Goal: Task Accomplishment & Management: Manage account settings

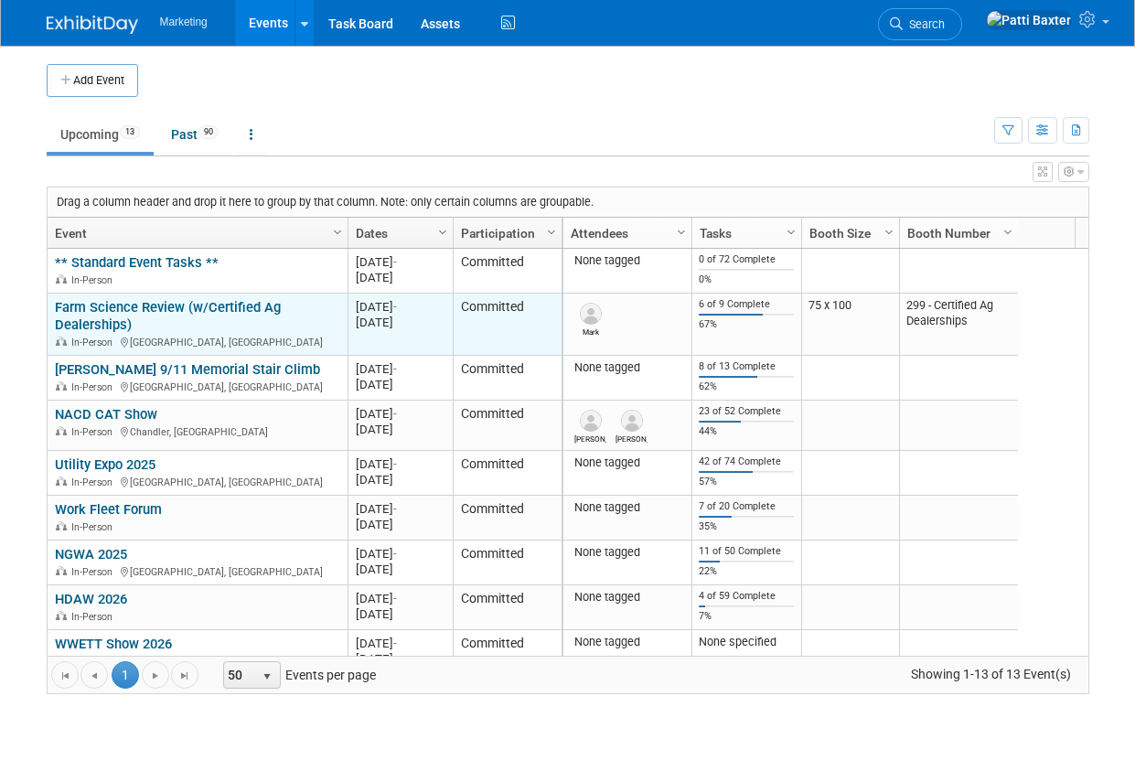
click at [134, 304] on link "Farm Science Review (w/Certified Ag Dealerships)" at bounding box center [168, 316] width 226 height 34
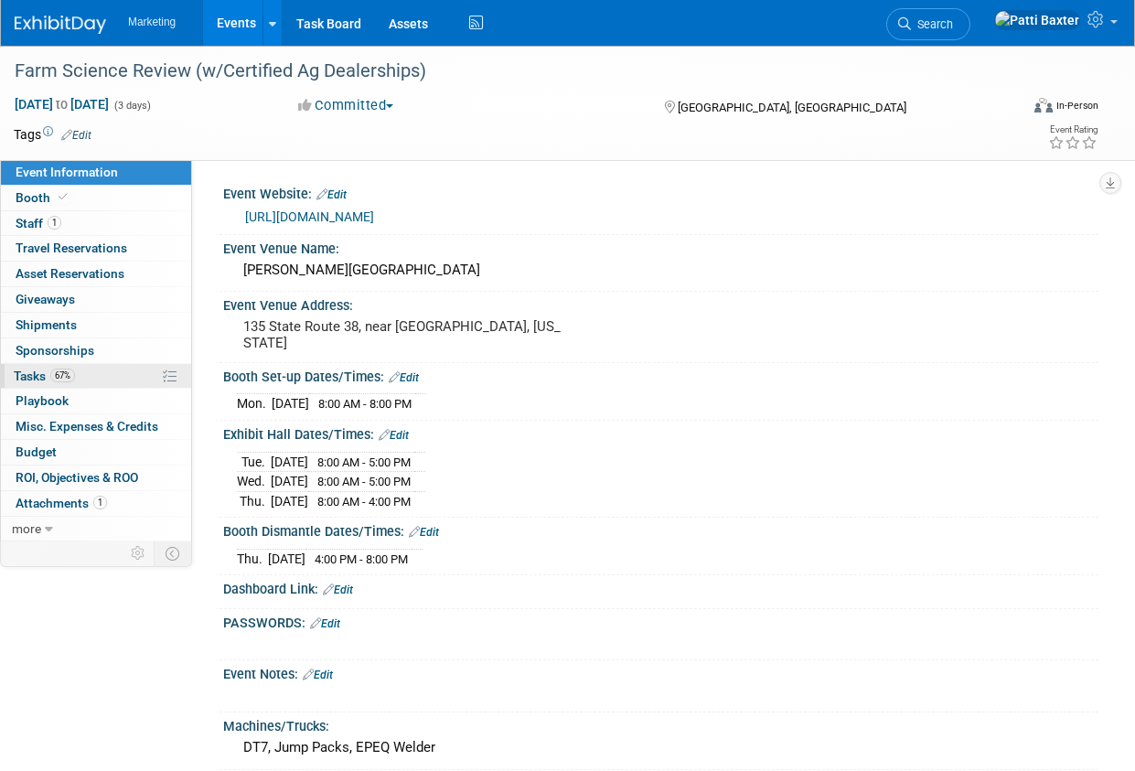
click at [38, 373] on span "Tasks 67%" at bounding box center [44, 376] width 61 height 15
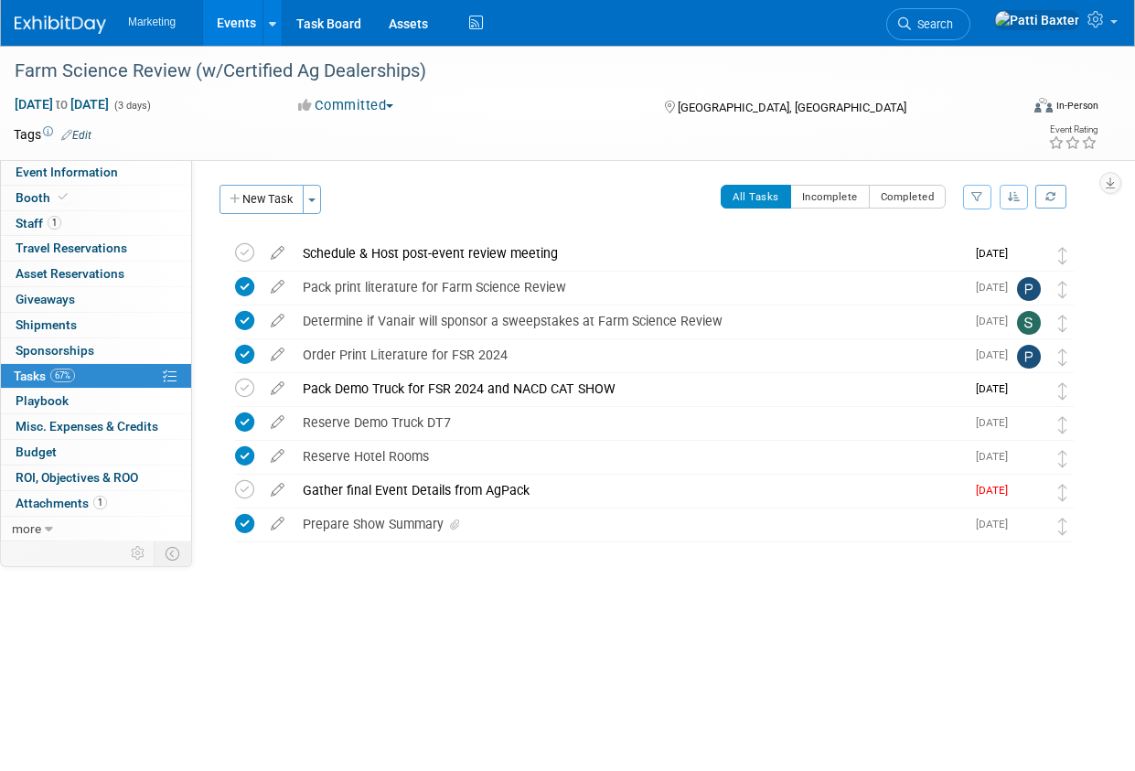
click at [1013, 193] on icon "button" at bounding box center [1014, 196] width 13 height 11
click at [943, 280] on link "By Due Date" at bounding box center [961, 281] width 131 height 26
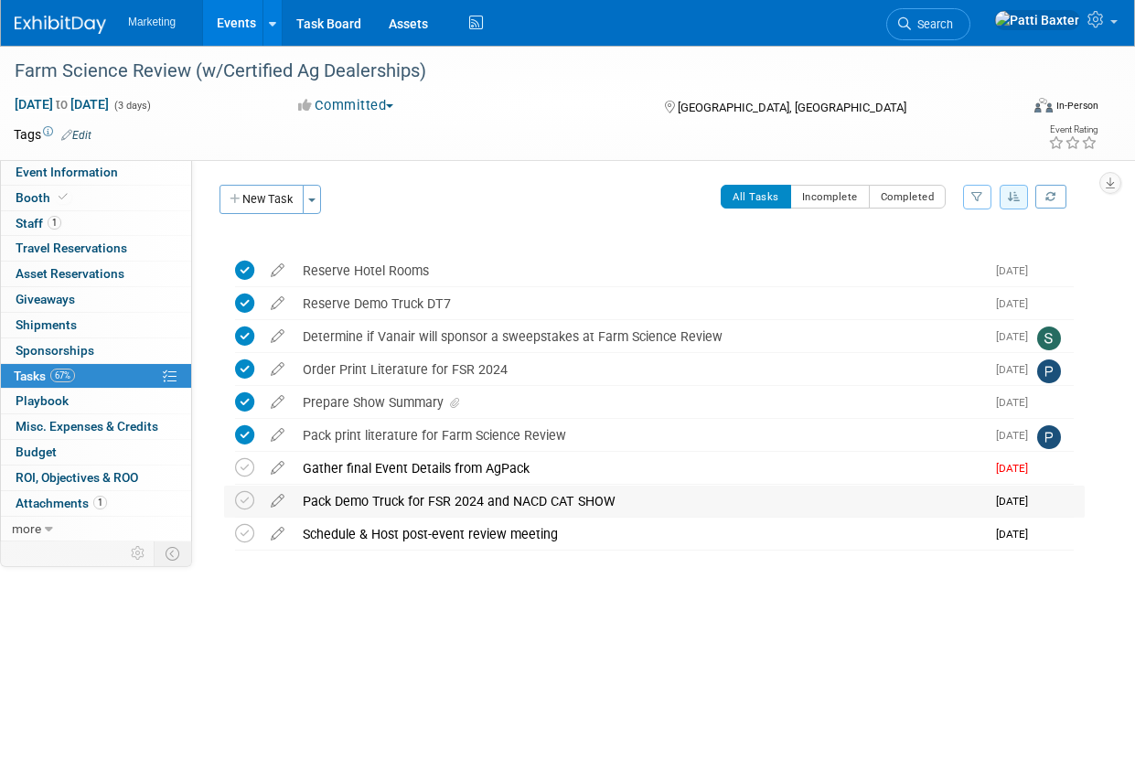
click at [397, 499] on div "Pack Demo Truck for FSR 2024 and NACD CAT SHOW" at bounding box center [639, 501] width 691 height 31
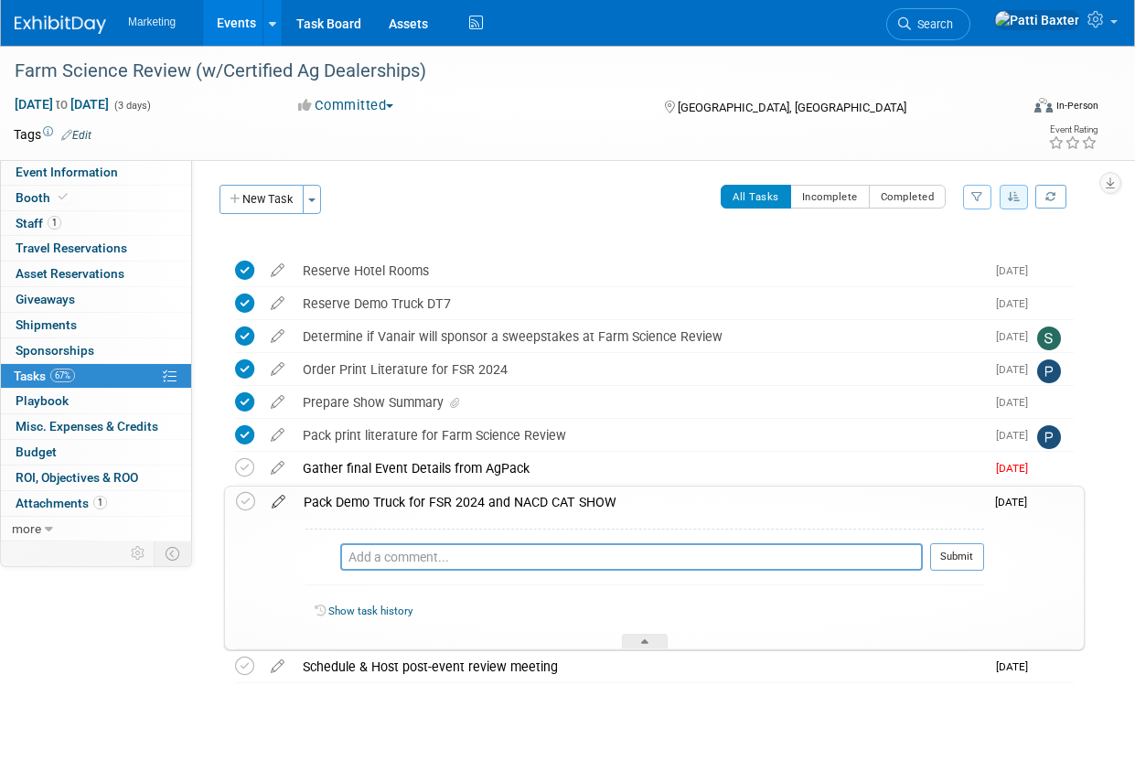
click at [279, 499] on icon at bounding box center [279, 498] width 32 height 23
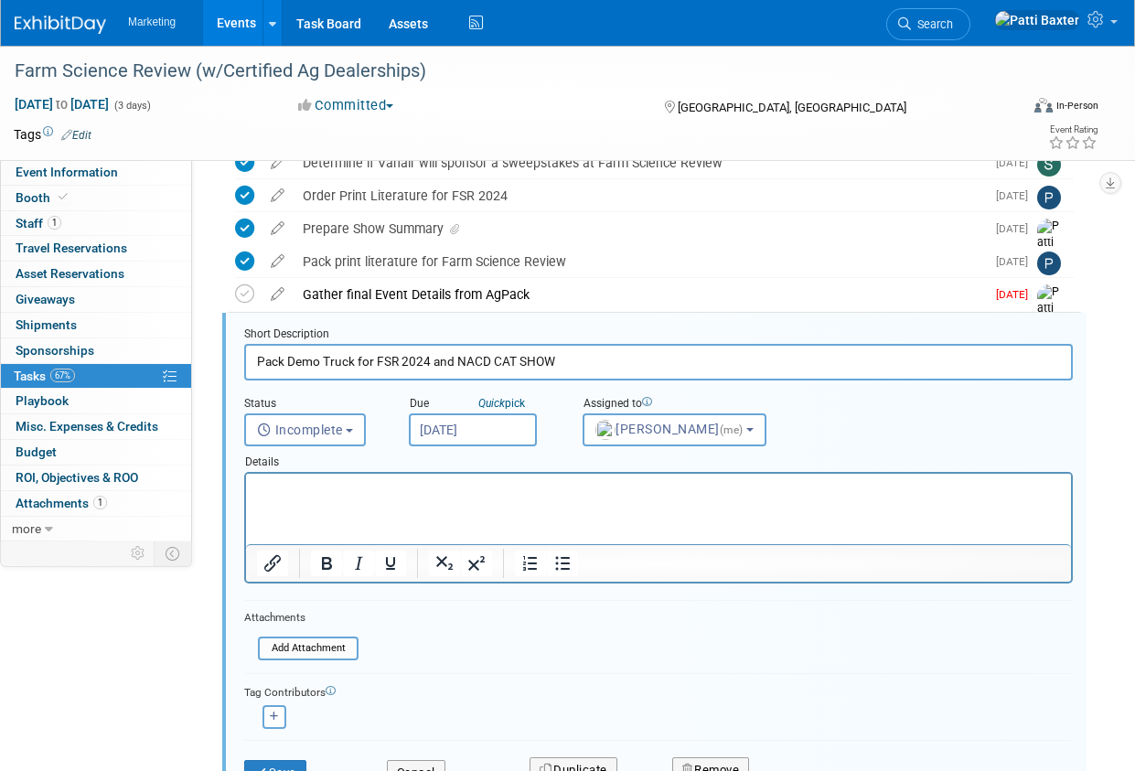
scroll to position [219, 0]
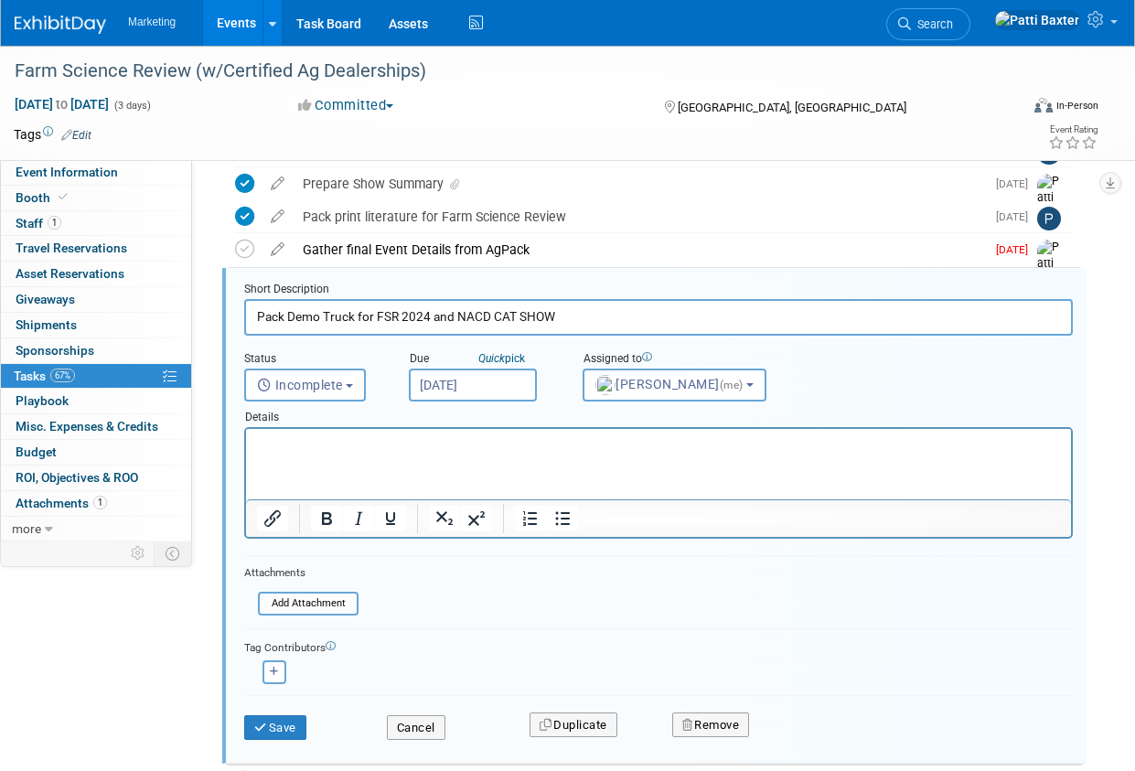
drag, startPoint x: 569, startPoint y: 318, endPoint x: 432, endPoint y: 313, distance: 137.3
click at [432, 313] on input "Pack Demo Truck for FSR 2024 and NACD CAT SHOW" at bounding box center [658, 317] width 829 height 36
type input "Pack Demo Truck for FSR 2025"
drag, startPoint x: 276, startPoint y: 727, endPoint x: 348, endPoint y: 651, distance: 104.8
click at [284, 719] on button "Save" at bounding box center [275, 728] width 62 height 26
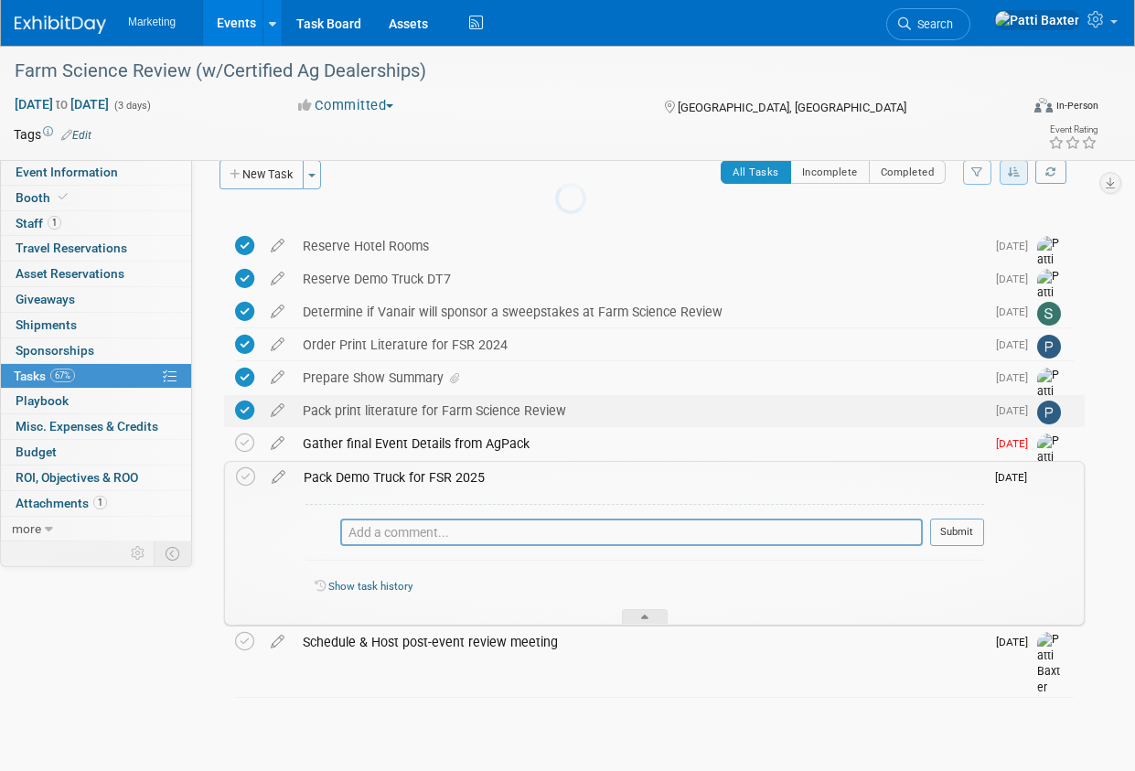
scroll to position [25, 0]
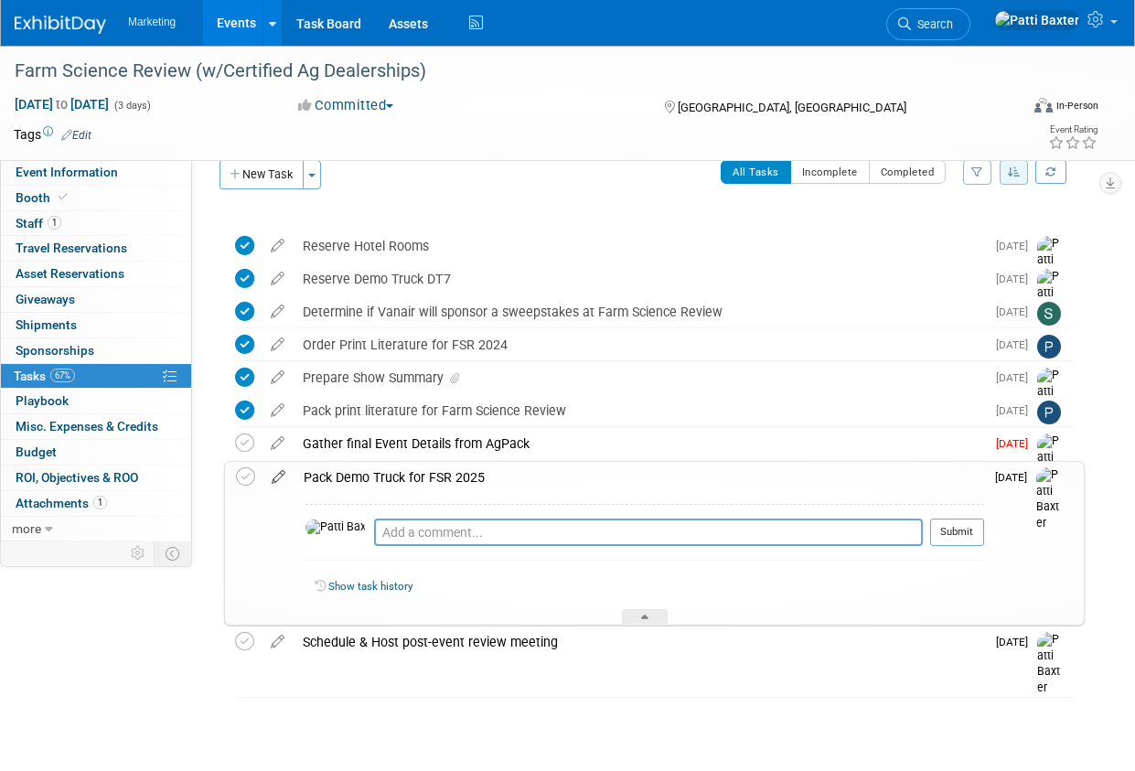
click at [284, 472] on icon at bounding box center [279, 473] width 32 height 23
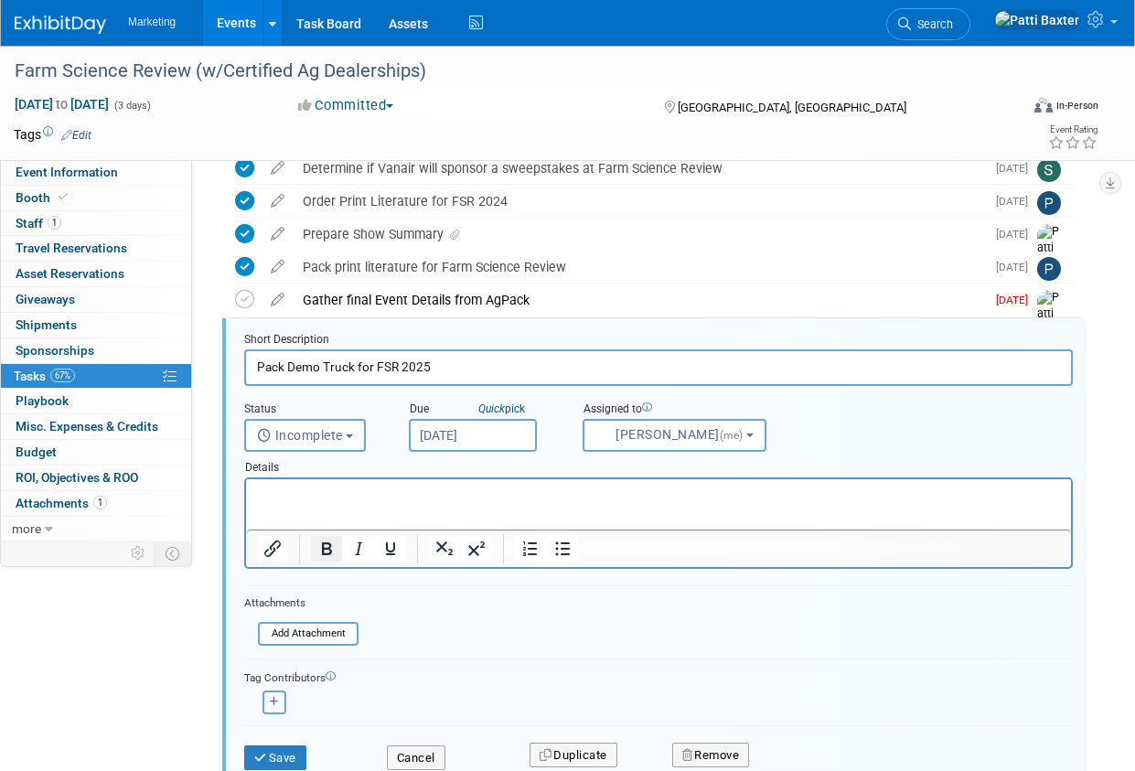
scroll to position [219, 0]
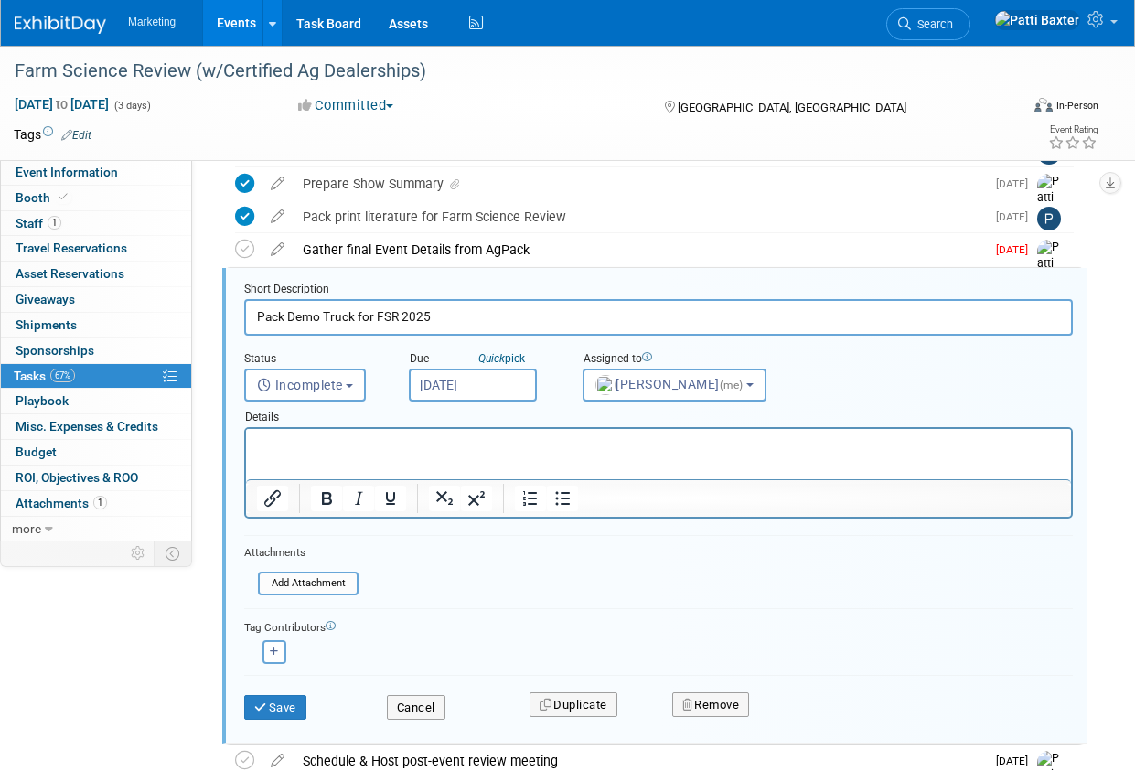
click at [505, 382] on input "Sep 9, 2025" at bounding box center [473, 385] width 128 height 33
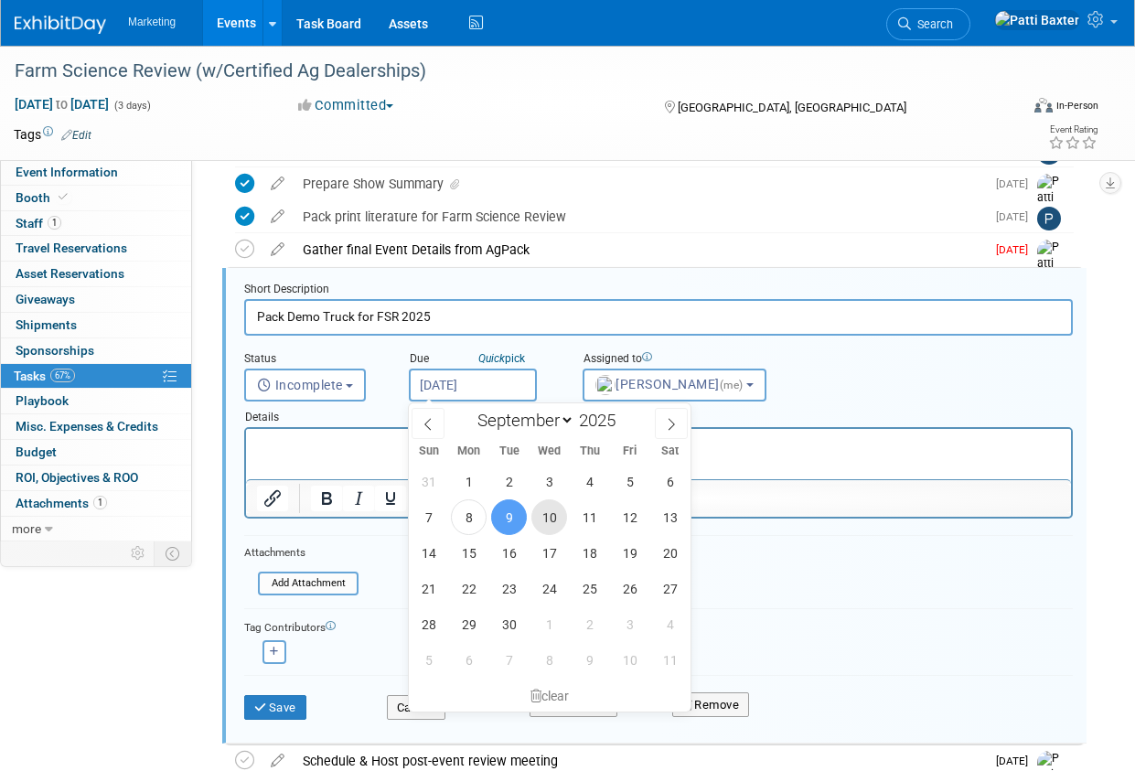
click at [544, 520] on span "10" at bounding box center [549, 517] width 36 height 36
type input "Sep 10, 2025"
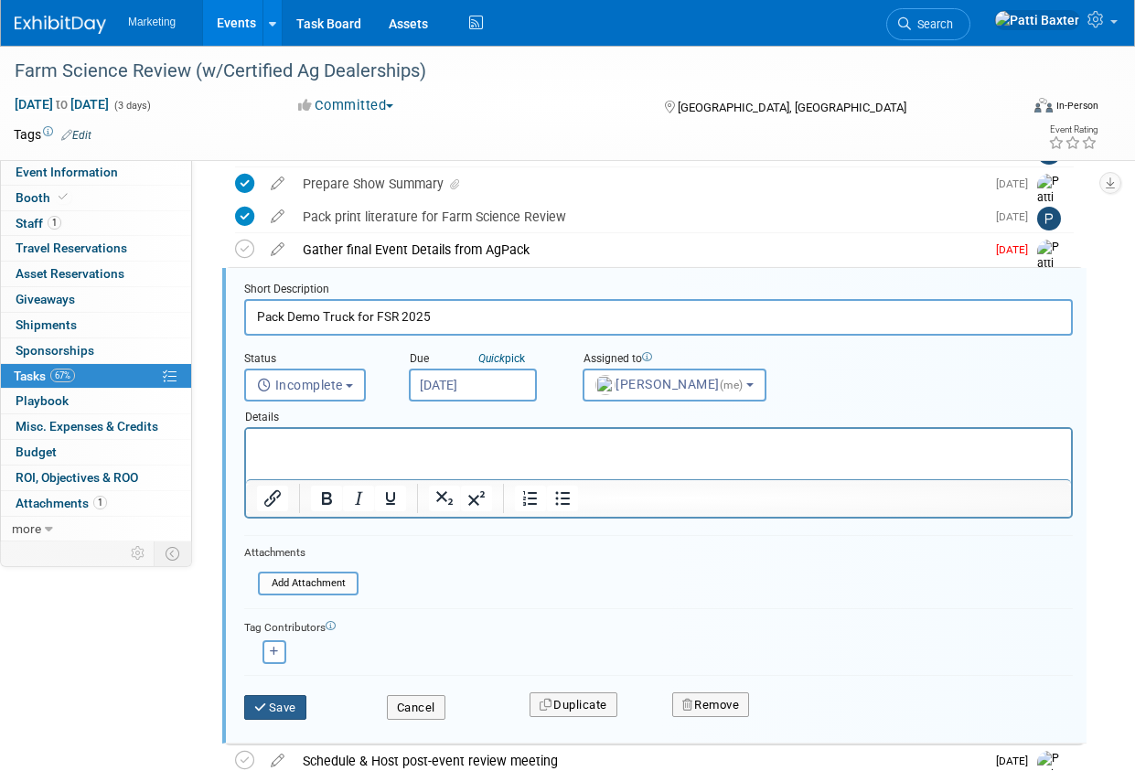
drag, startPoint x: 262, startPoint y: 702, endPoint x: 295, endPoint y: 637, distance: 72.8
click at [264, 696] on button "Save" at bounding box center [275, 708] width 62 height 26
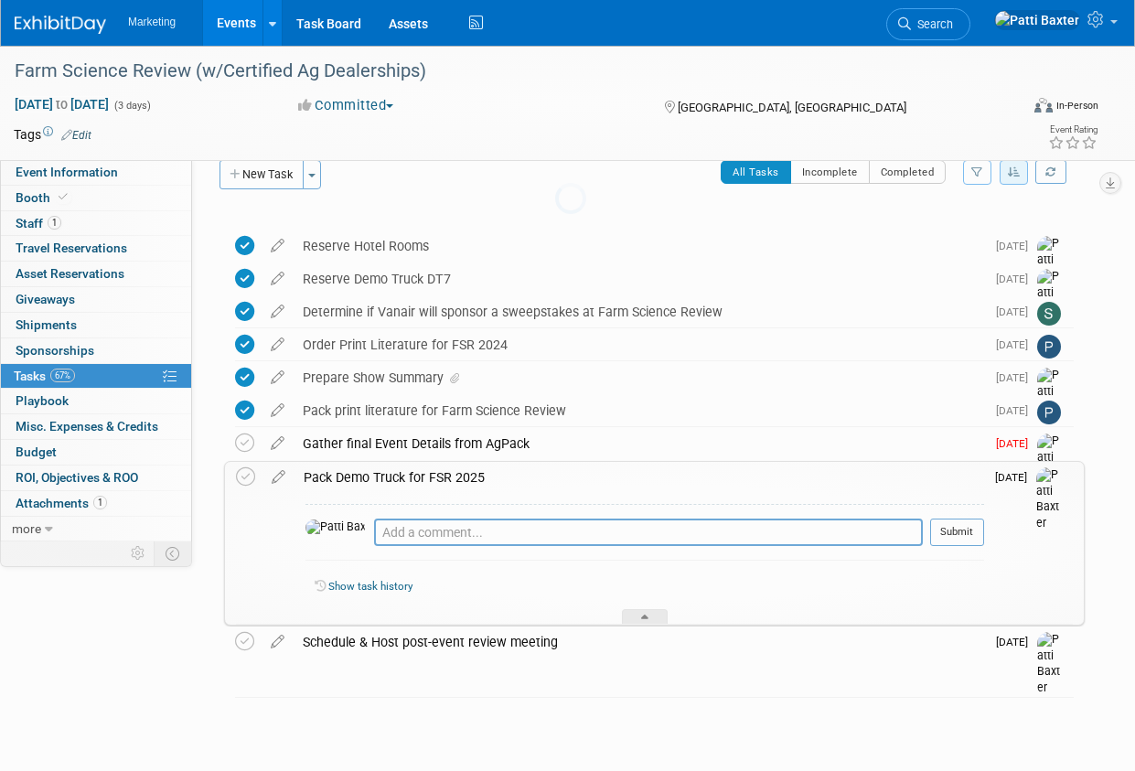
scroll to position [25, 0]
drag, startPoint x: 640, startPoint y: 615, endPoint x: 619, endPoint y: 607, distance: 22.3
click at [641, 615] on div at bounding box center [645, 617] width 46 height 16
